Goal: Obtain resource: Obtain resource

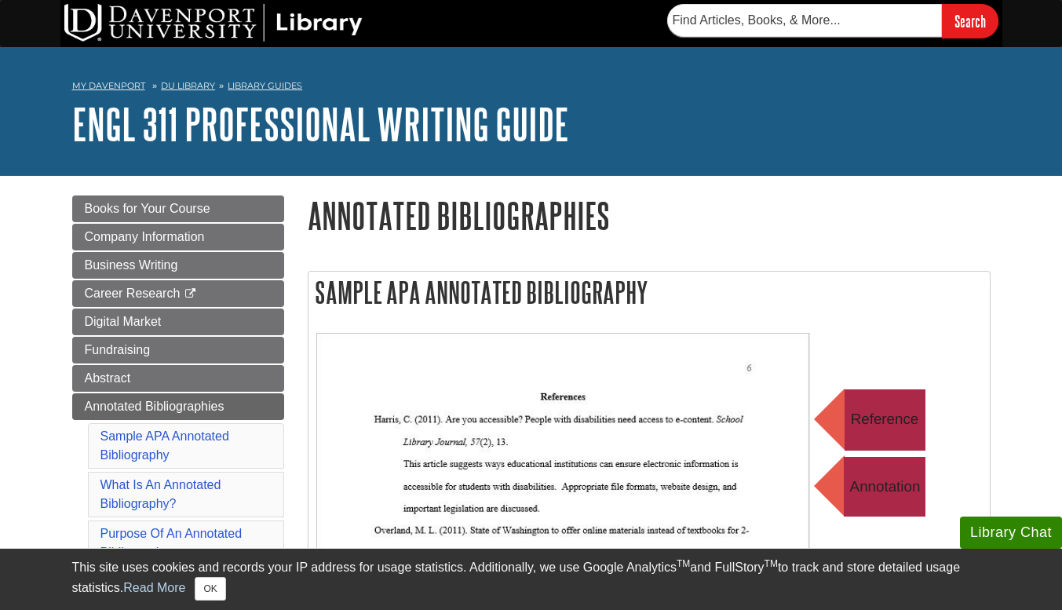
click at [618, 296] on h2 "Sample APA Annotated Bibliography" at bounding box center [650, 293] width 682 height 42
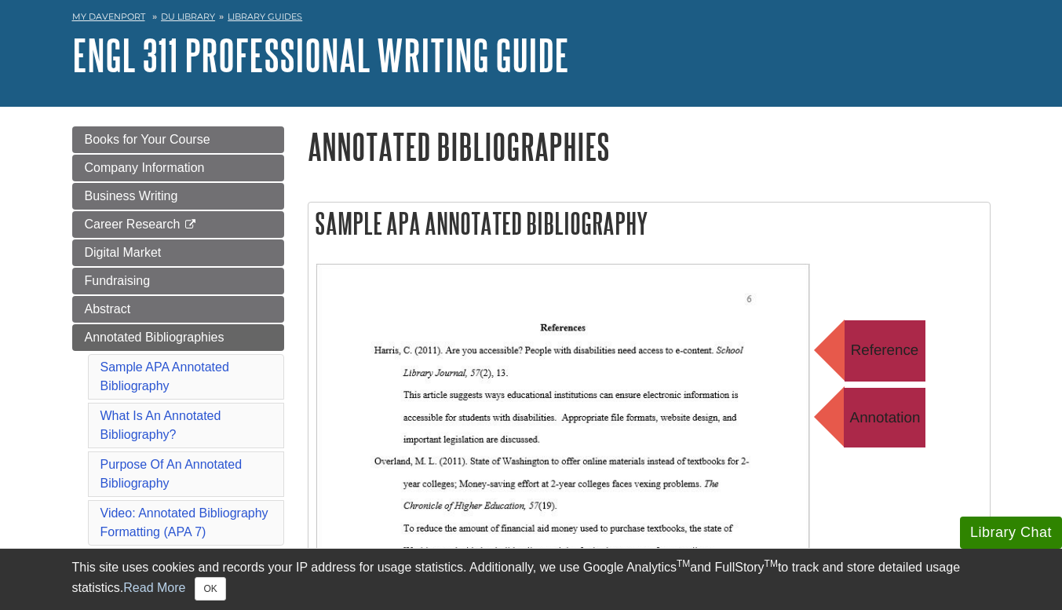
scroll to position [157, 0]
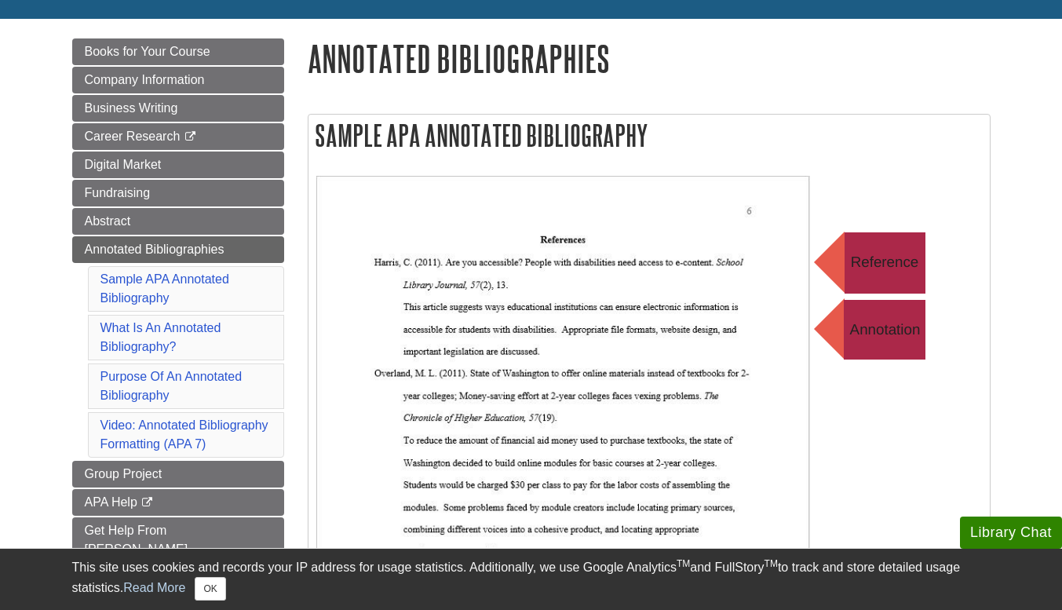
click at [158, 290] on li "Sample APA Annotated Bibliography" at bounding box center [186, 289] width 196 height 46
click at [159, 302] on link "Sample APA Annotated Bibliography" at bounding box center [165, 288] width 129 height 32
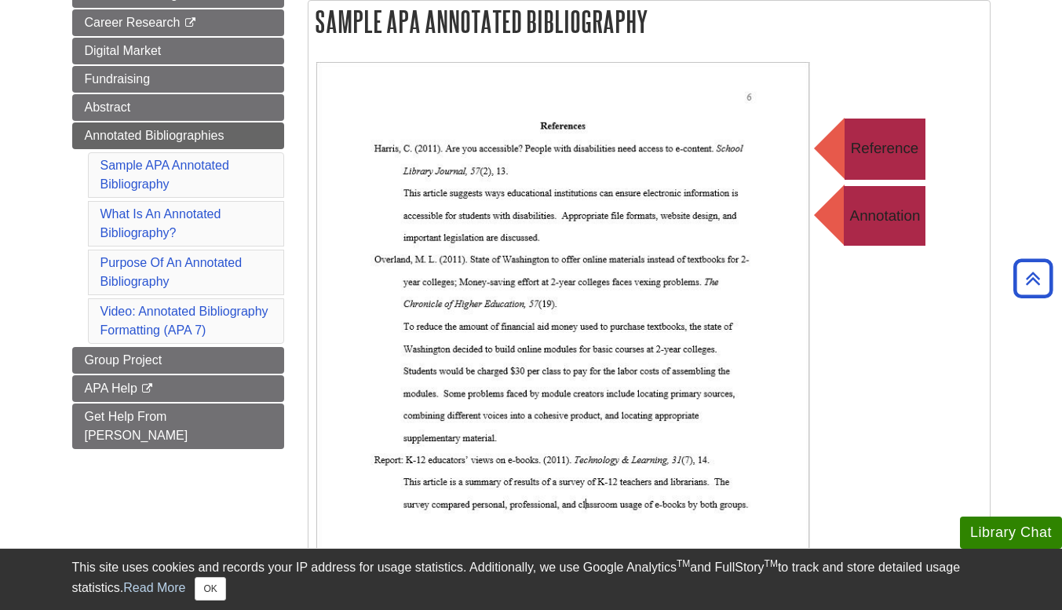
click at [875, 203] on img at bounding box center [630, 376] width 628 height 628
click at [387, 136] on img at bounding box center [630, 376] width 628 height 628
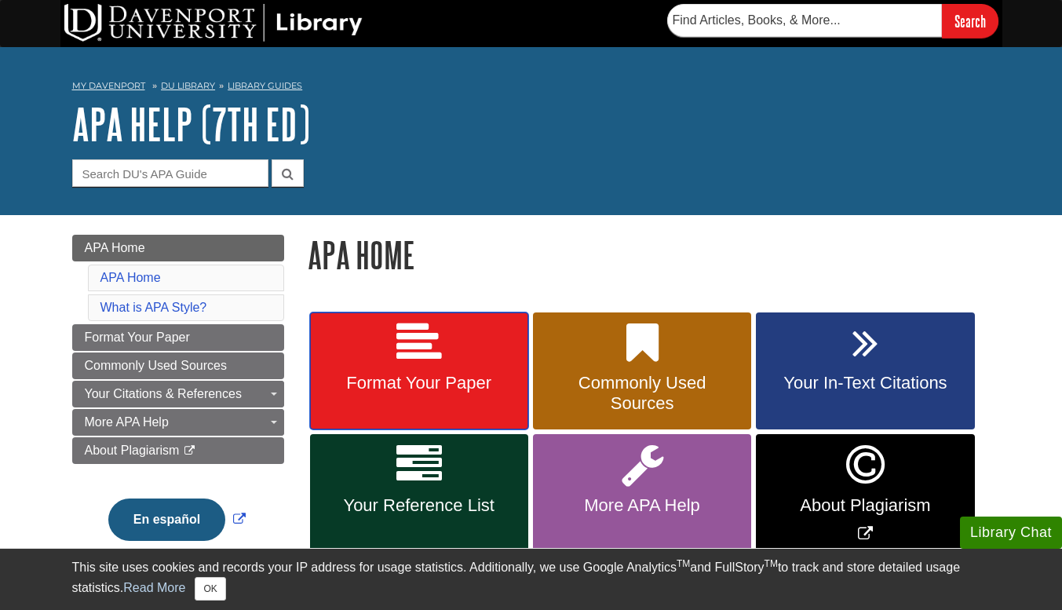
click at [442, 360] on link "Format Your Paper" at bounding box center [419, 372] width 218 height 118
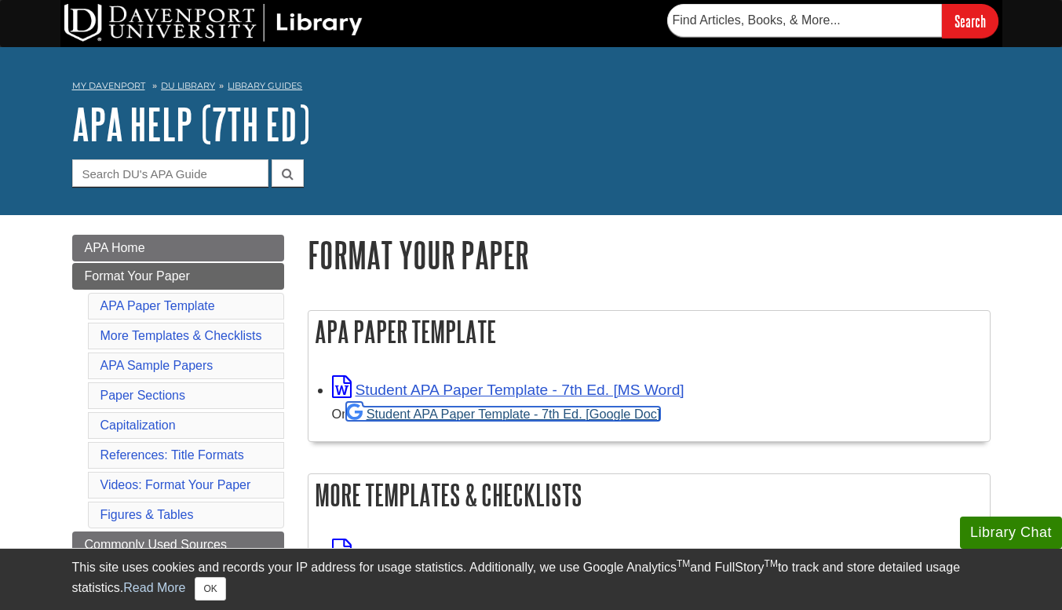
click at [525, 408] on link "Student APA Paper Template - 7th Ed. [Google Doc]" at bounding box center [503, 414] width 315 height 14
